Goal: Task Accomplishment & Management: Manage account settings

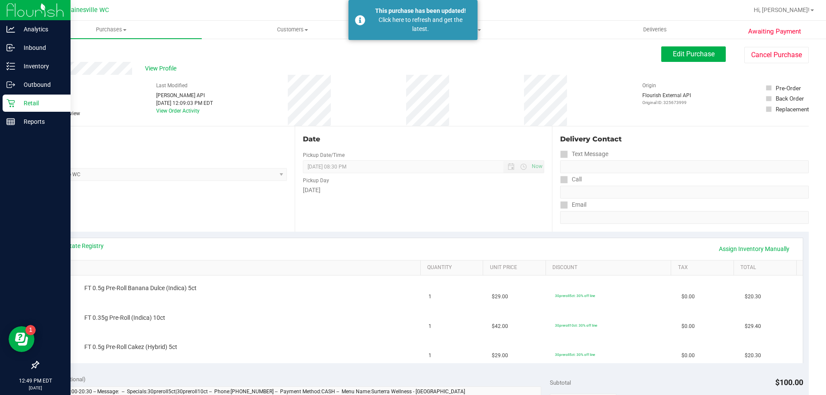
click at [11, 104] on icon at bounding box center [10, 103] width 9 height 9
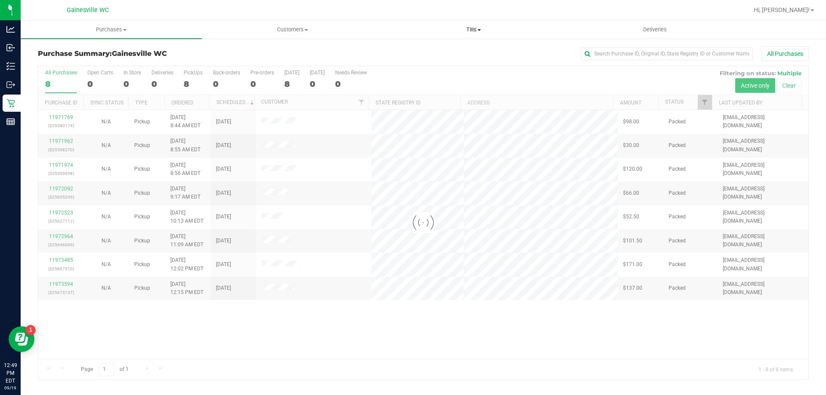
click at [477, 28] on span "Tills" at bounding box center [473, 30] width 180 height 8
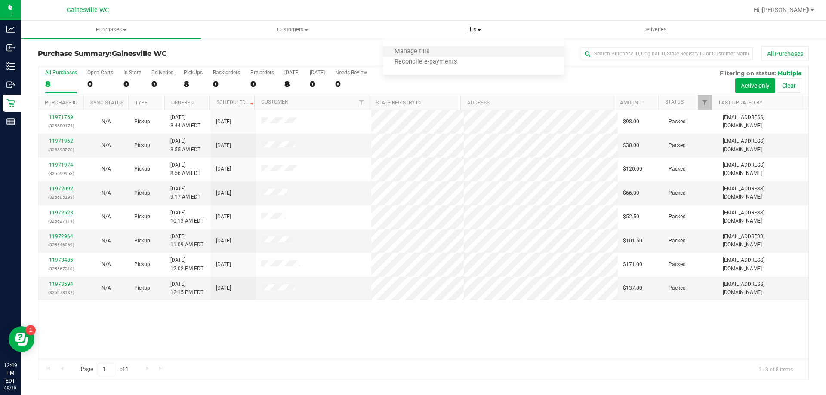
click at [457, 55] on li "Manage tills" at bounding box center [473, 52] width 181 height 10
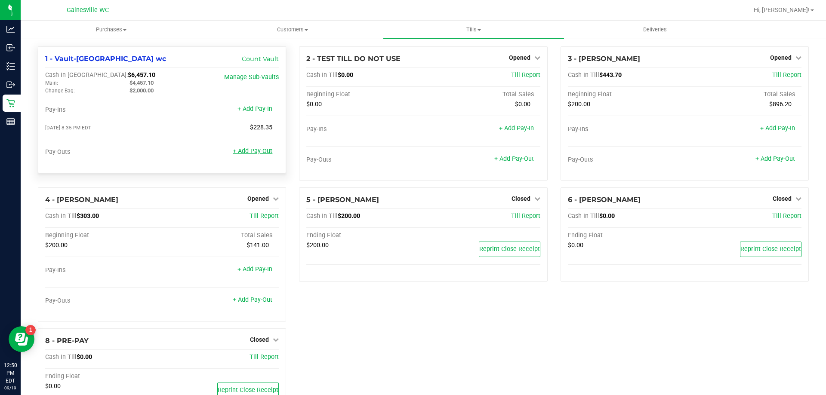
click at [259, 154] on link "+ Add Pay-Out" at bounding box center [253, 151] width 40 height 7
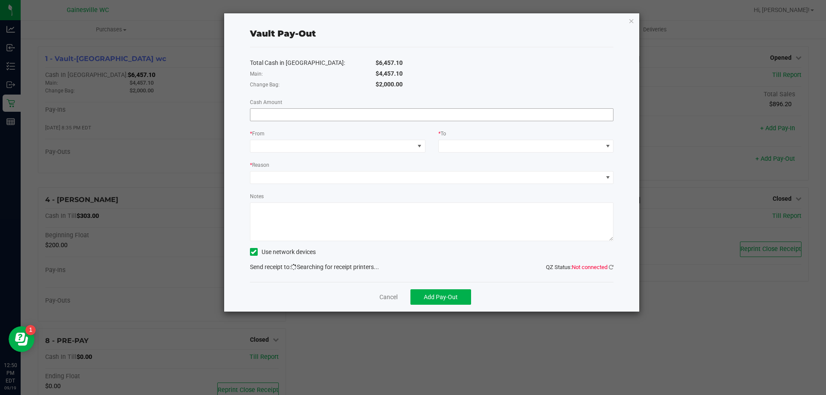
click at [442, 118] on input at bounding box center [431, 115] width 363 height 12
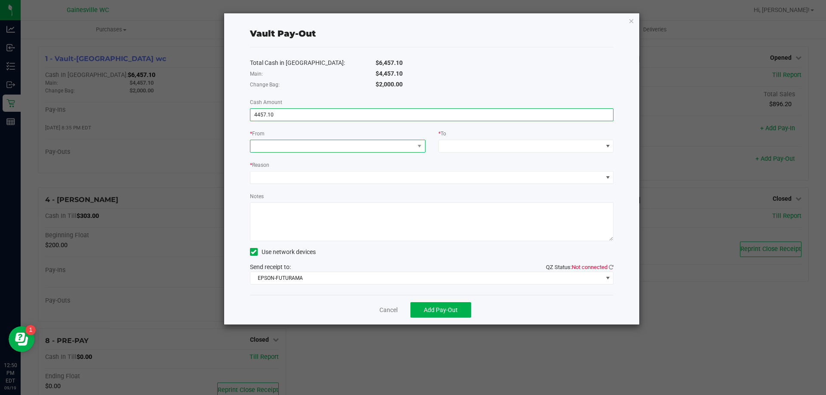
type input "$4,457.10"
click at [405, 143] on span at bounding box center [332, 146] width 164 height 12
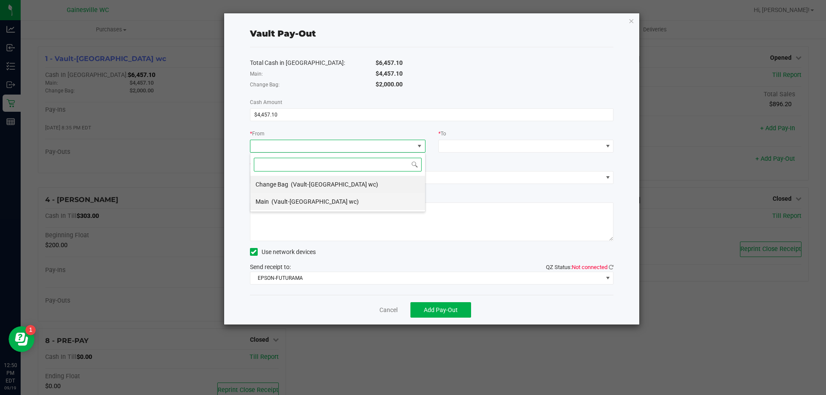
click at [347, 198] on li "Main (Vault-[GEOGRAPHIC_DATA] wc)" at bounding box center [337, 201] width 175 height 17
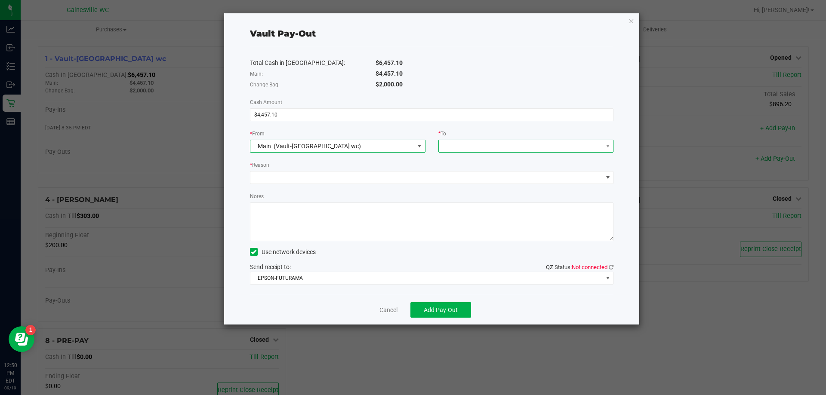
click at [493, 152] on span at bounding box center [526, 146] width 176 height 13
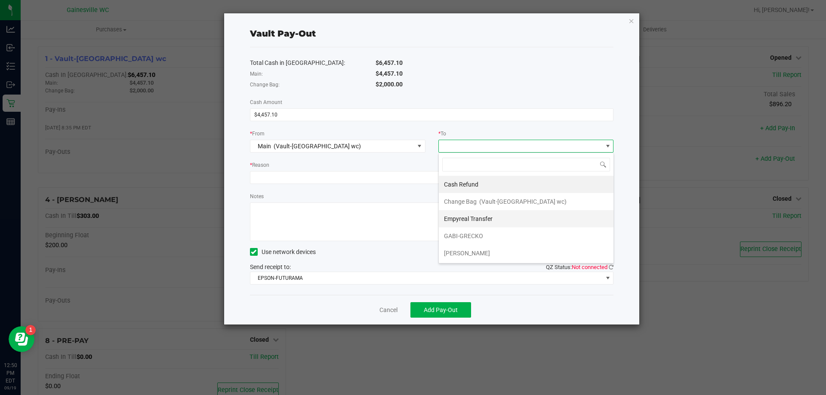
click at [493, 215] on div "Empyreal Transfer" at bounding box center [469, 218] width 50 height 15
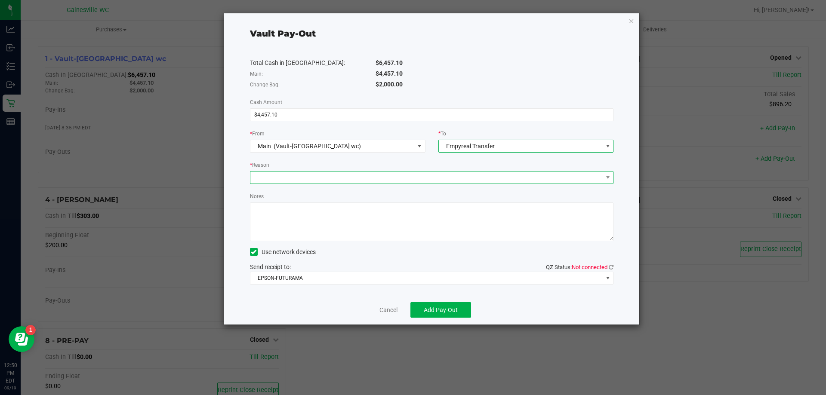
click at [500, 180] on span at bounding box center [426, 178] width 352 height 12
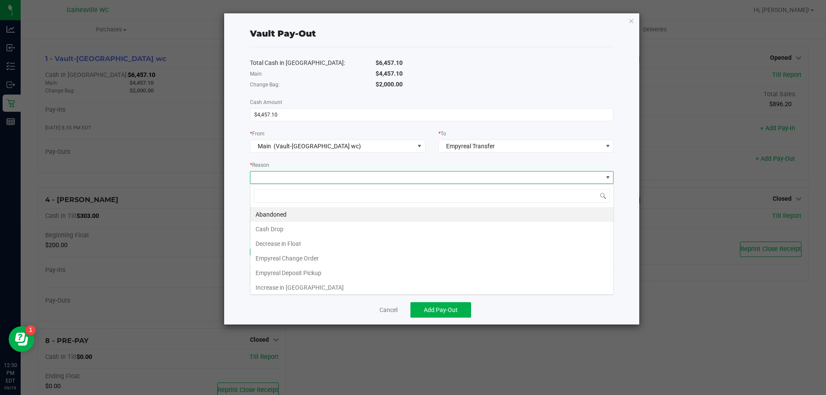
scroll to position [13, 364]
click at [370, 271] on li "Empyreal Deposit Pickup" at bounding box center [431, 273] width 363 height 15
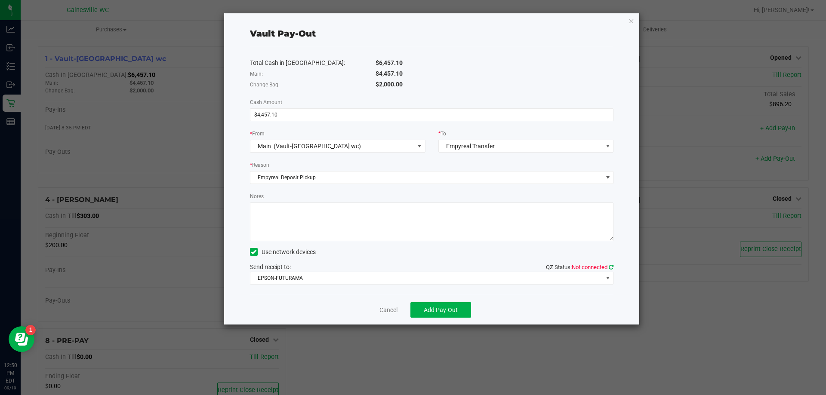
click at [612, 267] on icon at bounding box center [611, 268] width 5 height 6
click at [605, 276] on span at bounding box center [607, 278] width 7 height 7
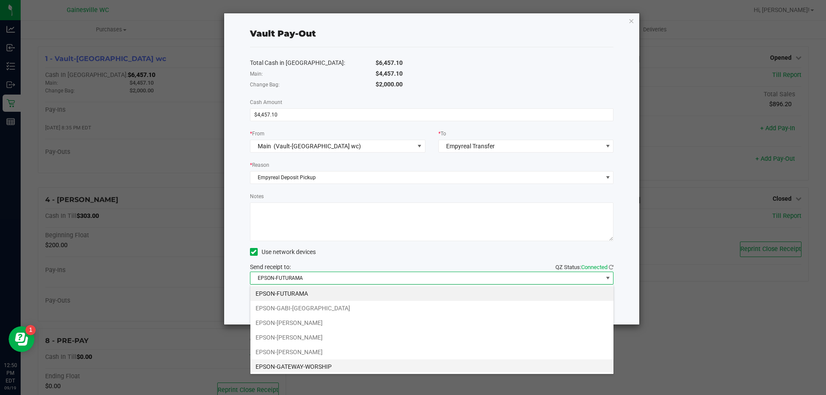
click at [392, 364] on li "EPSON-GATEWAY-WORSHIP" at bounding box center [431, 367] width 363 height 15
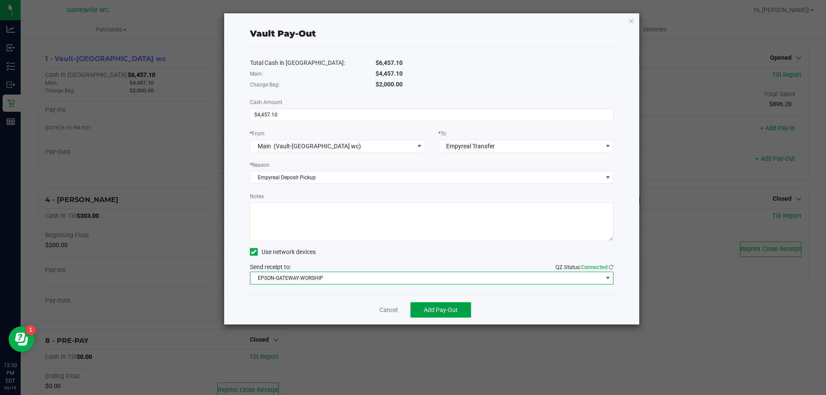
click at [434, 314] on span "Add Pay-Out" at bounding box center [441, 310] width 34 height 7
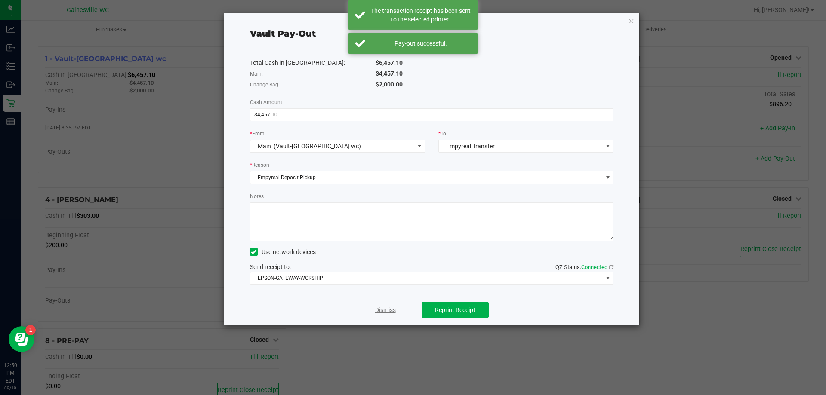
click at [392, 311] on link "Dismiss" at bounding box center [385, 310] width 21 height 9
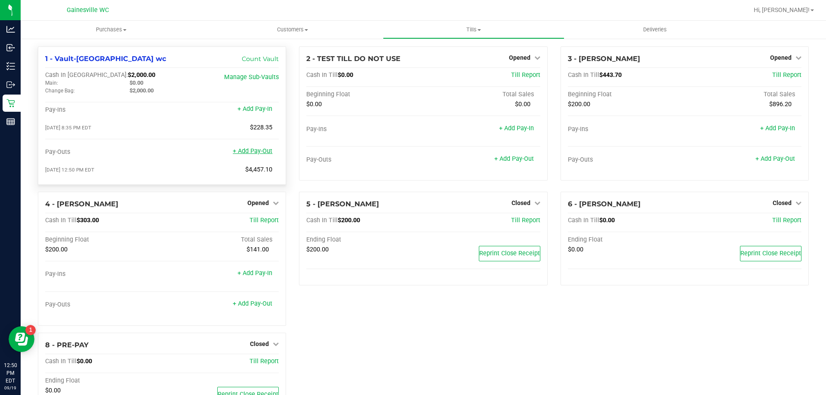
click at [250, 152] on link "+ Add Pay-Out" at bounding box center [253, 151] width 40 height 7
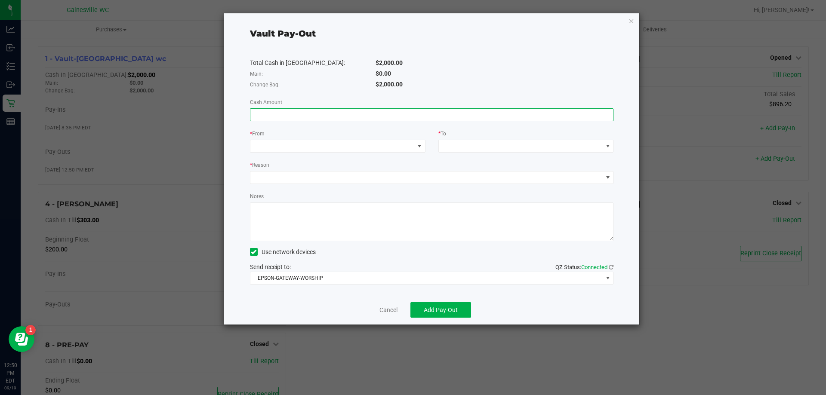
click at [415, 113] on input at bounding box center [431, 115] width 363 height 12
type input "$1,000.00"
click at [396, 144] on span at bounding box center [332, 146] width 164 height 12
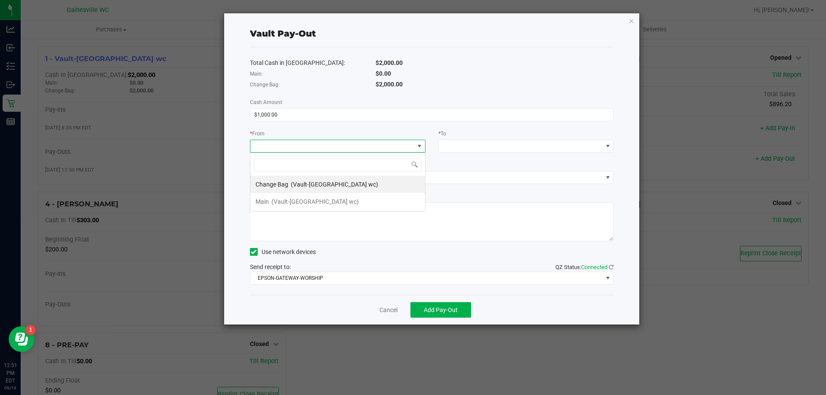
scroll to position [13, 176]
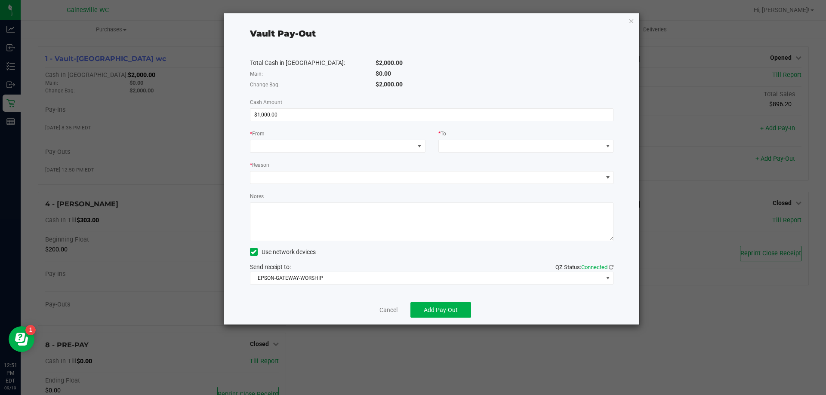
drag, startPoint x: 372, startPoint y: 81, endPoint x: 404, endPoint y: 81, distance: 32.3
click at [404, 81] on div "$2,000.00" at bounding box center [494, 84] width 251 height 9
click at [393, 146] on span at bounding box center [332, 146] width 164 height 12
click at [365, 182] on li "Change Bag (Vault-[GEOGRAPHIC_DATA] wc)" at bounding box center [337, 184] width 175 height 17
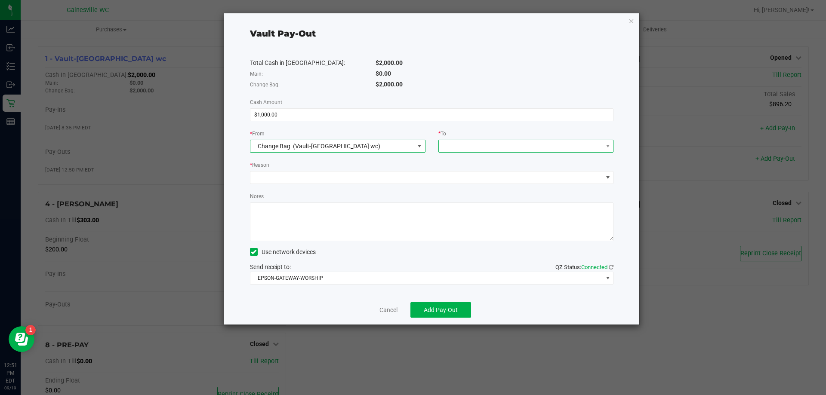
click at [494, 145] on span at bounding box center [521, 146] width 164 height 12
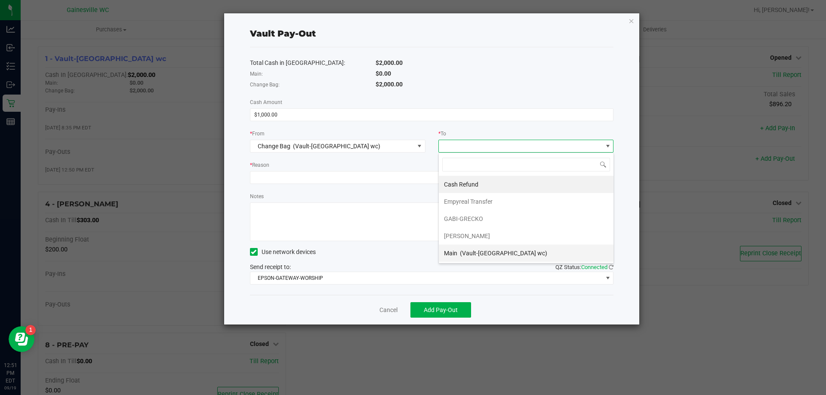
click at [484, 254] on span "(Vault-[GEOGRAPHIC_DATA] wc)" at bounding box center [503, 253] width 87 height 7
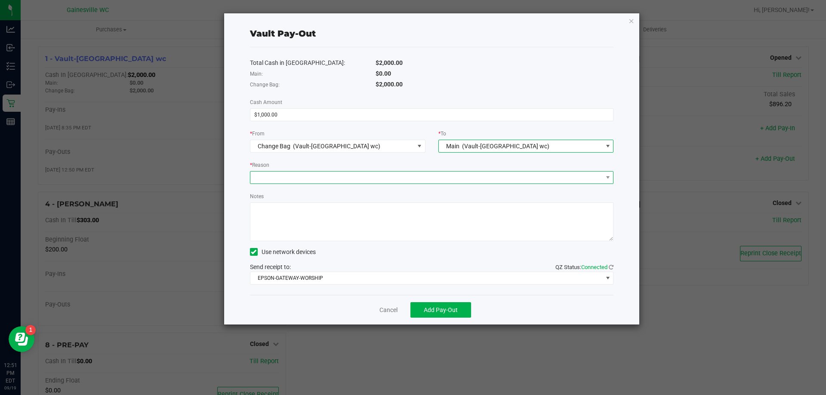
click at [393, 178] on span at bounding box center [426, 178] width 352 height 12
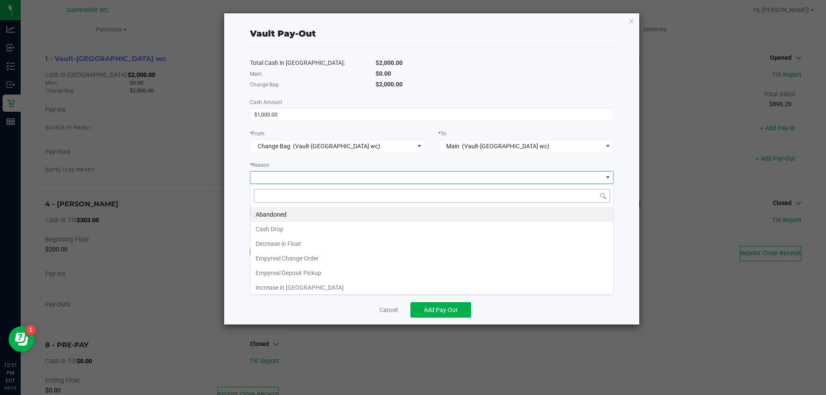
scroll to position [13, 364]
click at [352, 258] on li "Empyreal Change Order" at bounding box center [431, 258] width 363 height 15
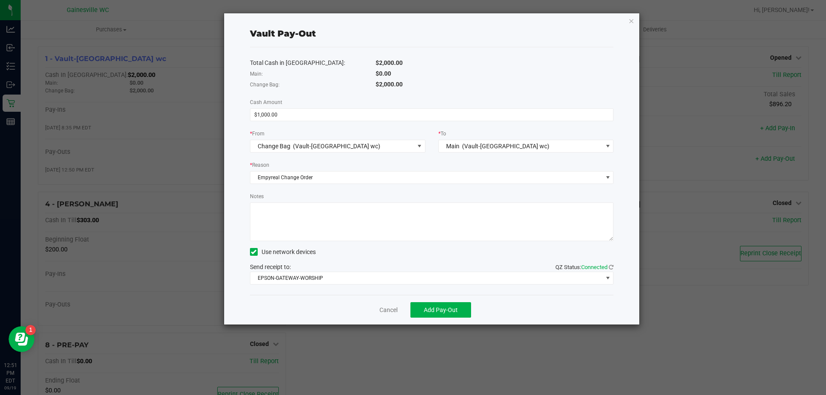
click at [416, 200] on div "Notes" at bounding box center [432, 216] width 364 height 49
click at [454, 309] on span "Add Pay-Out" at bounding box center [441, 310] width 34 height 7
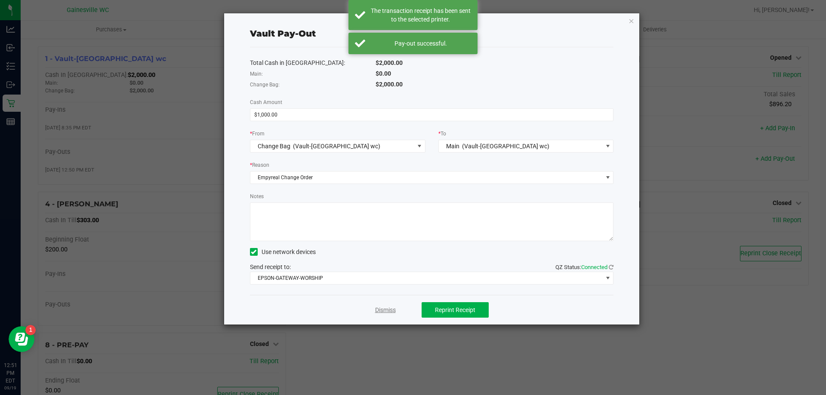
click at [378, 307] on link "Dismiss" at bounding box center [385, 310] width 21 height 9
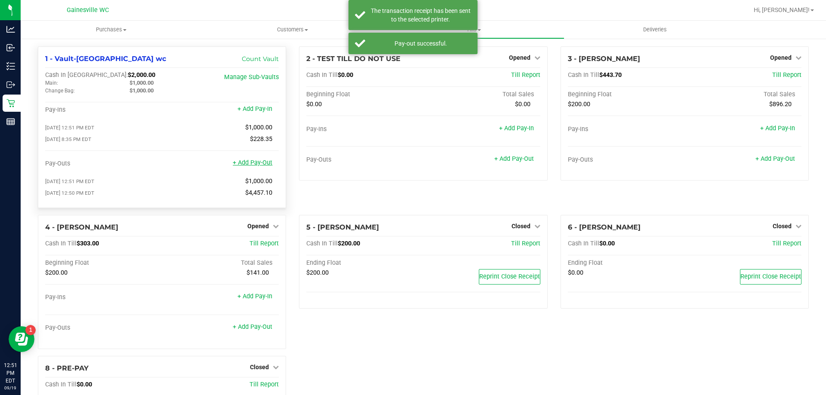
click at [247, 164] on link "+ Add Pay-Out" at bounding box center [253, 162] width 40 height 7
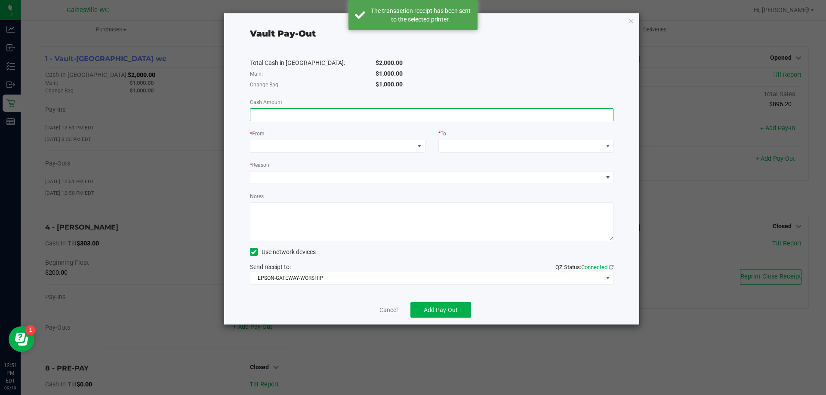
click at [334, 113] on input at bounding box center [431, 115] width 363 height 12
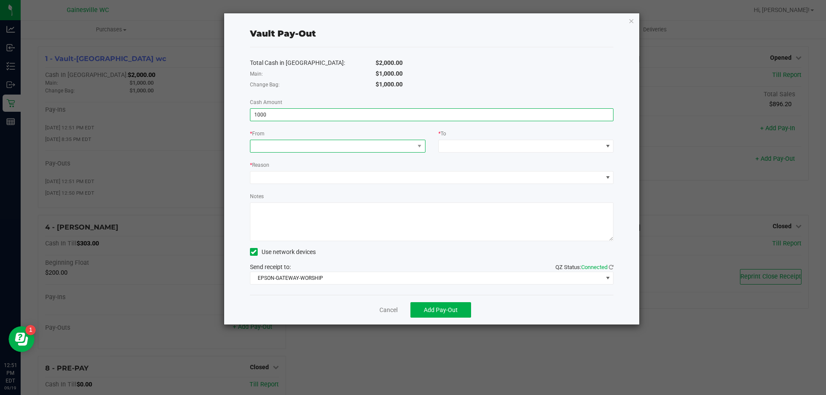
type input "$1,000.00"
click at [335, 146] on span at bounding box center [332, 146] width 164 height 12
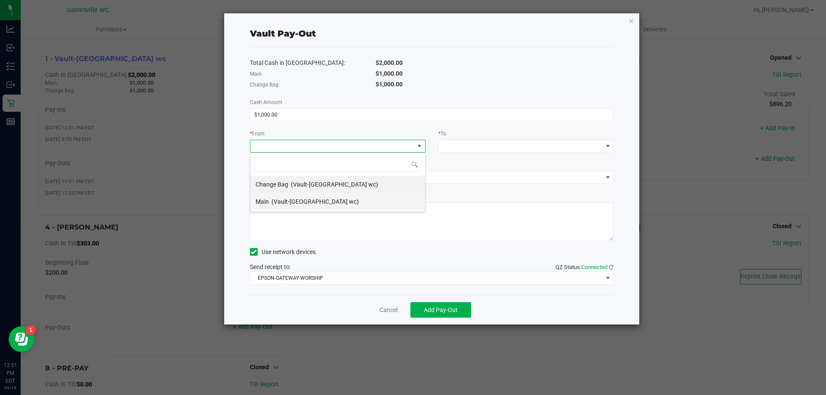
click at [327, 198] on span "(Vault-[GEOGRAPHIC_DATA] wc)" at bounding box center [314, 201] width 87 height 7
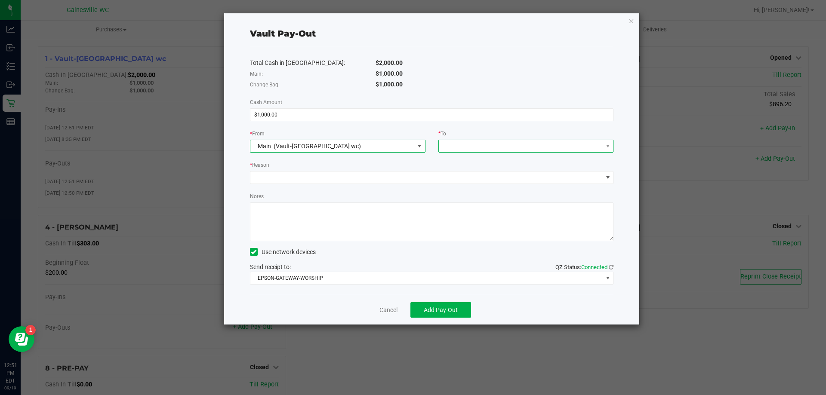
click at [493, 151] on span at bounding box center [521, 146] width 164 height 12
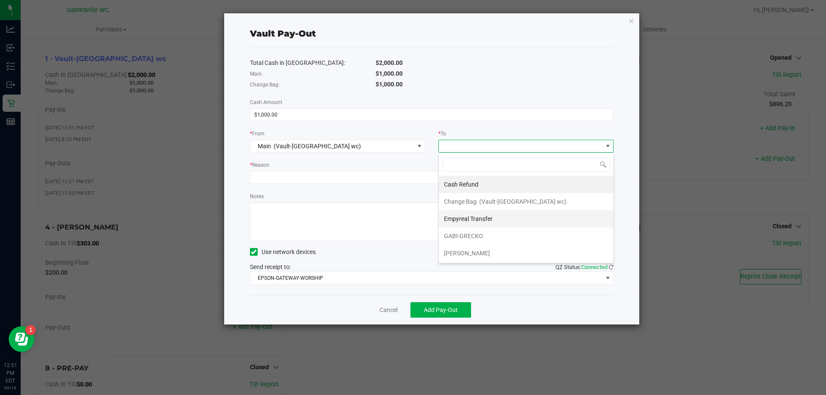
click at [503, 214] on li "Empyreal Transfer" at bounding box center [526, 218] width 175 height 17
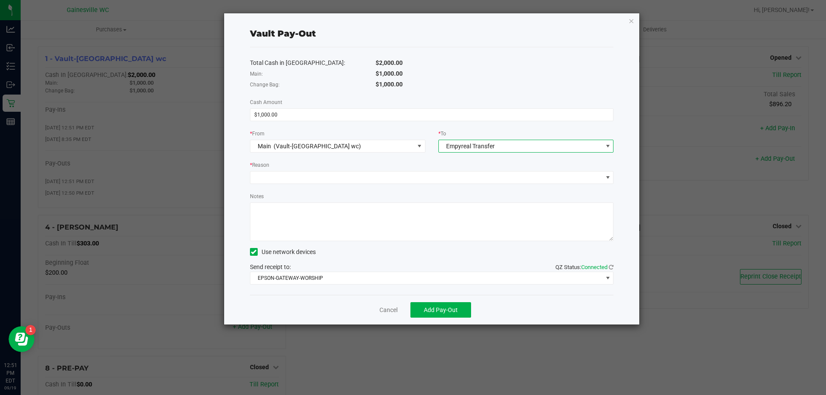
click at [480, 160] on div "* Reason" at bounding box center [432, 165] width 364 height 11
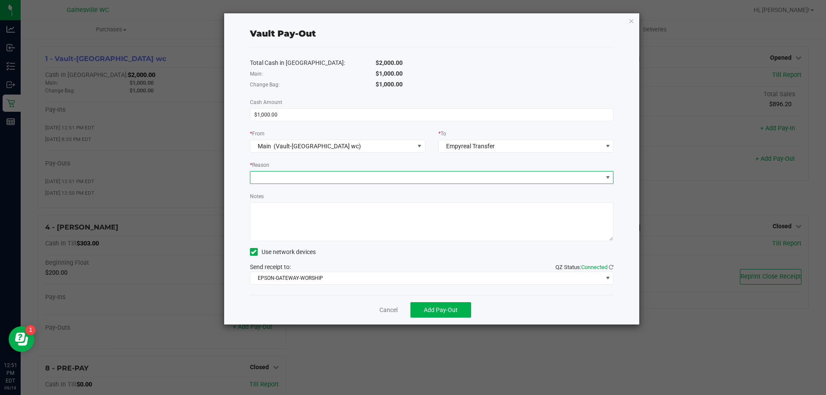
click at [446, 175] on span at bounding box center [426, 178] width 352 height 12
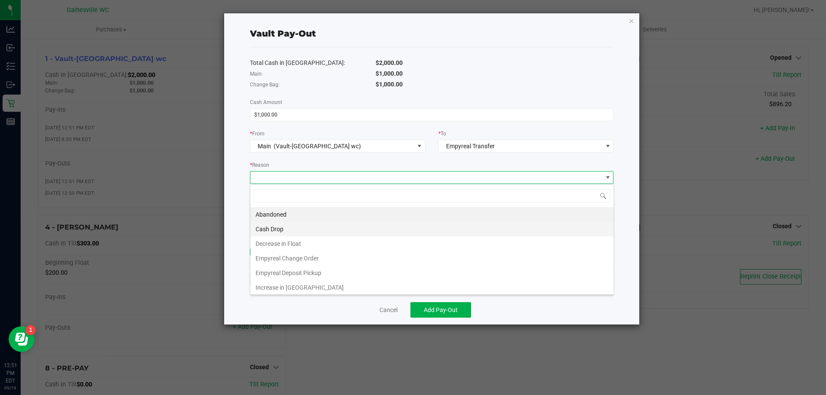
scroll to position [13, 364]
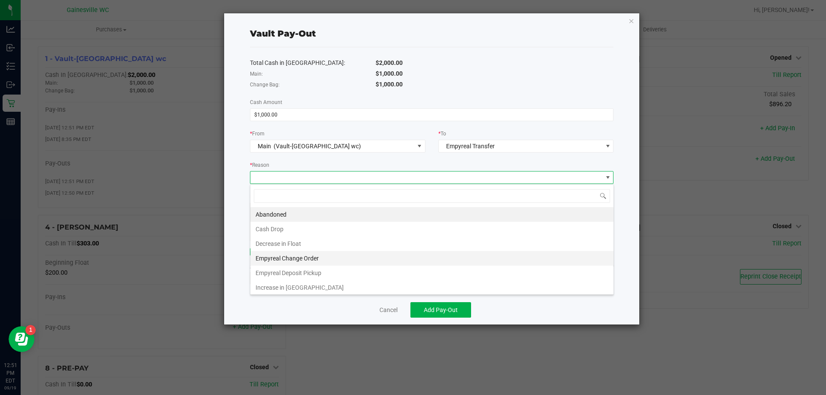
click at [395, 262] on li "Empyreal Change Order" at bounding box center [431, 258] width 363 height 15
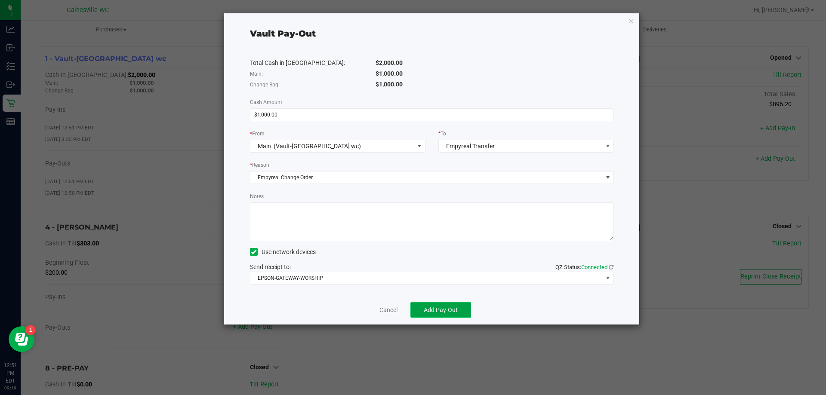
click at [434, 305] on button "Add Pay-Out" at bounding box center [440, 309] width 61 height 15
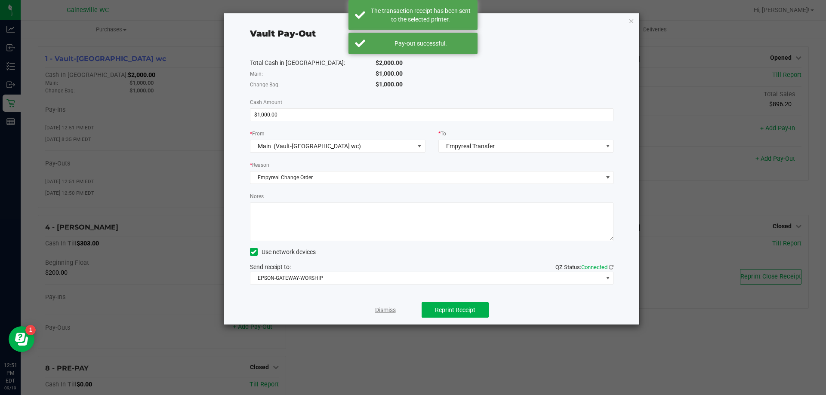
click at [388, 306] on link "Dismiss" at bounding box center [385, 310] width 21 height 9
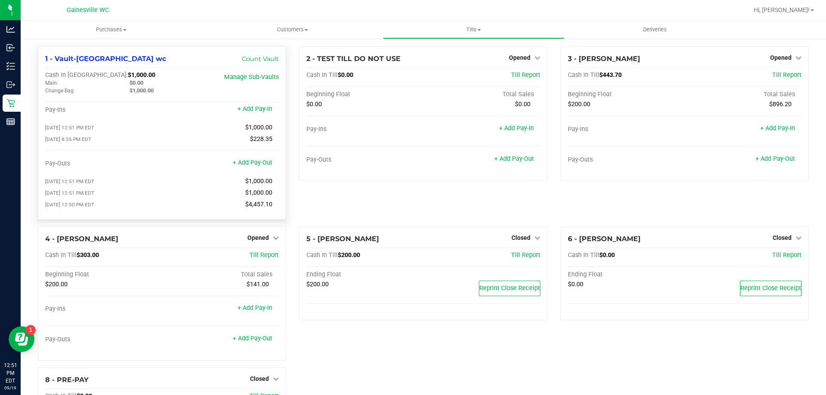
click at [139, 83] on span "$0.00" at bounding box center [137, 83] width 14 height 6
click at [142, 84] on span "$0.00" at bounding box center [137, 83] width 14 height 6
click at [263, 109] on link "+ Add Pay-In" at bounding box center [254, 108] width 35 height 7
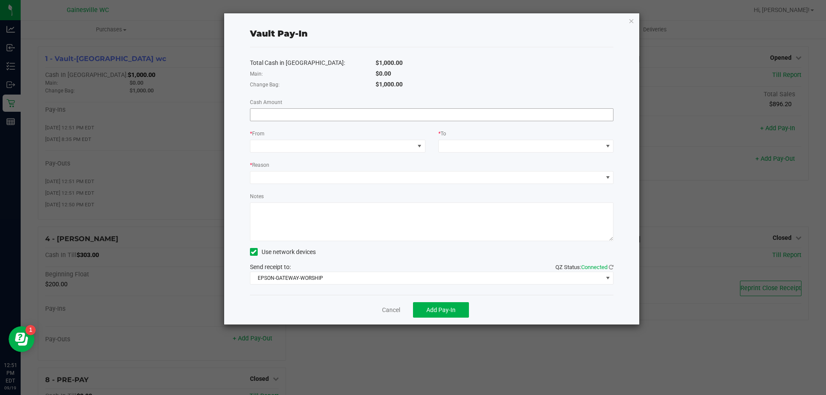
click at [426, 111] on input at bounding box center [431, 115] width 363 height 12
type input "$1,000.00"
click at [407, 143] on span at bounding box center [332, 146] width 164 height 12
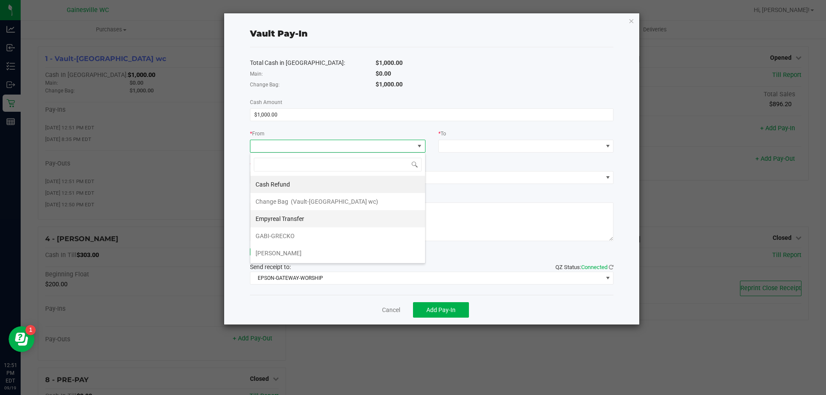
scroll to position [13, 176]
click at [344, 222] on li "Empyreal Transfer" at bounding box center [337, 218] width 175 height 17
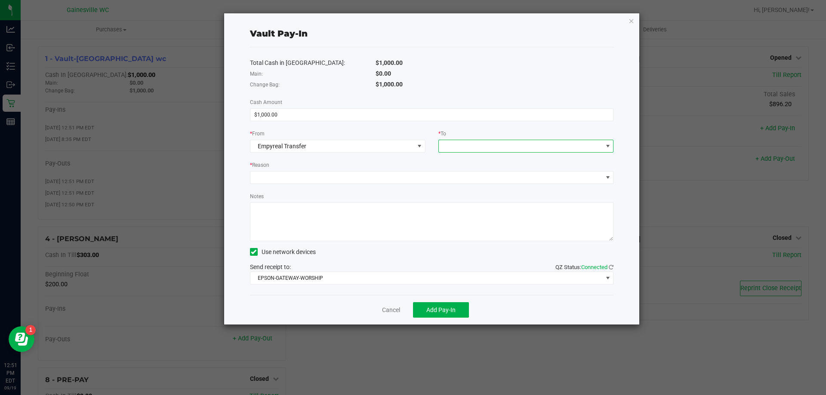
click at [487, 140] on span at bounding box center [521, 146] width 164 height 12
click at [511, 188] on div "Change Bag (Vault-[GEOGRAPHIC_DATA] wc)" at bounding box center [505, 184] width 123 height 15
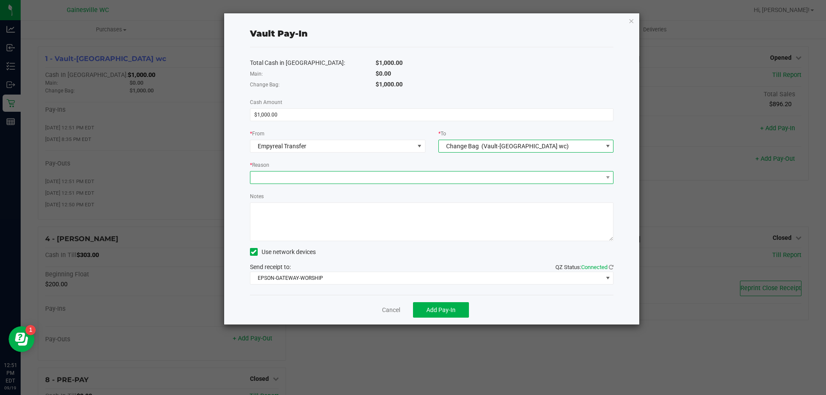
click at [500, 177] on span at bounding box center [426, 178] width 352 height 12
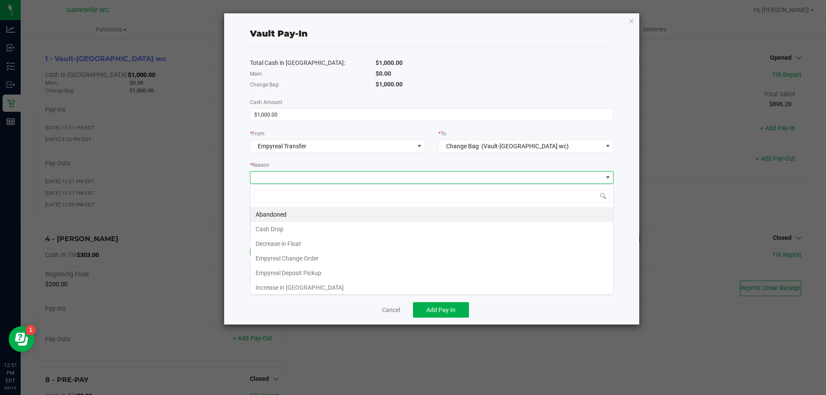
scroll to position [13, 364]
click at [387, 263] on li "Empyreal Change Order" at bounding box center [431, 258] width 363 height 15
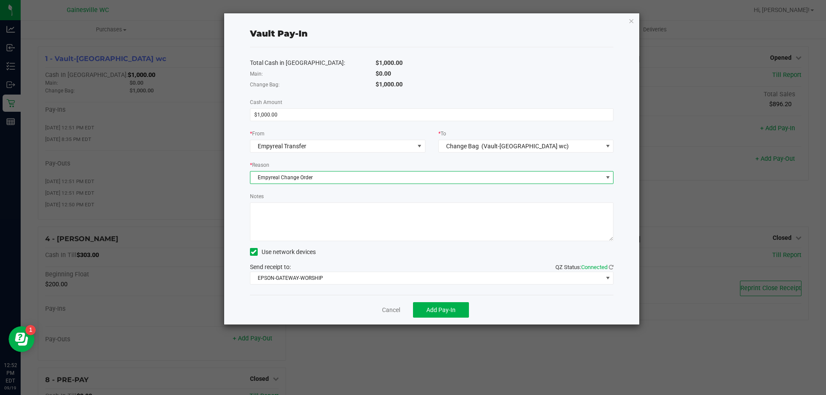
click at [406, 199] on div "Notes" at bounding box center [432, 216] width 364 height 49
click at [441, 315] on button "Add Pay-In" at bounding box center [441, 309] width 56 height 15
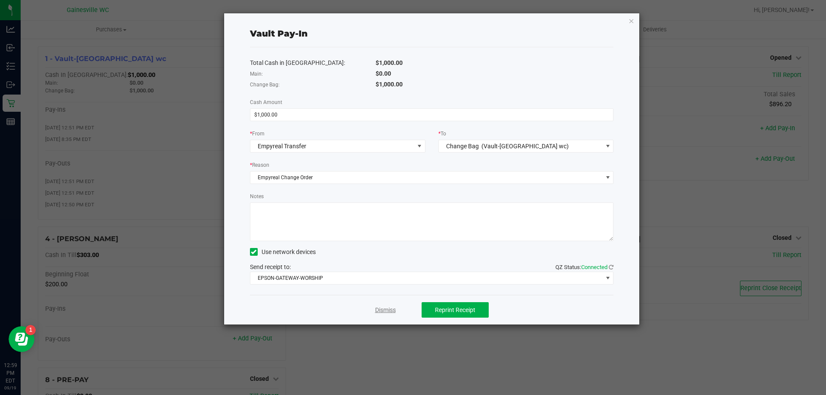
click at [389, 307] on link "Dismiss" at bounding box center [385, 310] width 21 height 9
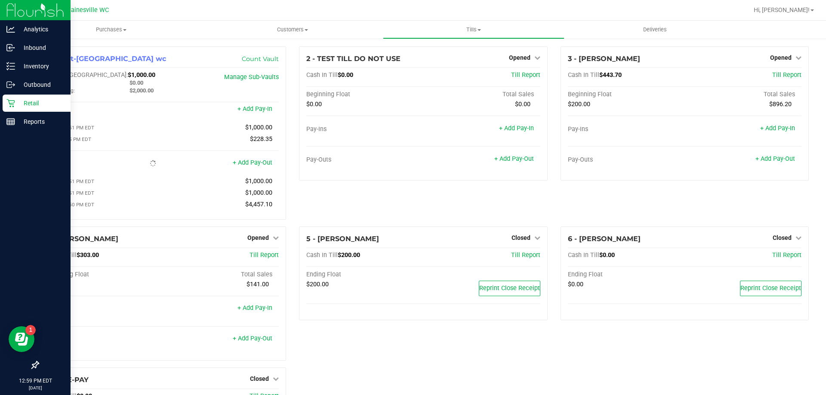
click at [7, 101] on icon at bounding box center [10, 103] width 9 height 9
